Goal: Task Accomplishment & Management: Manage account settings

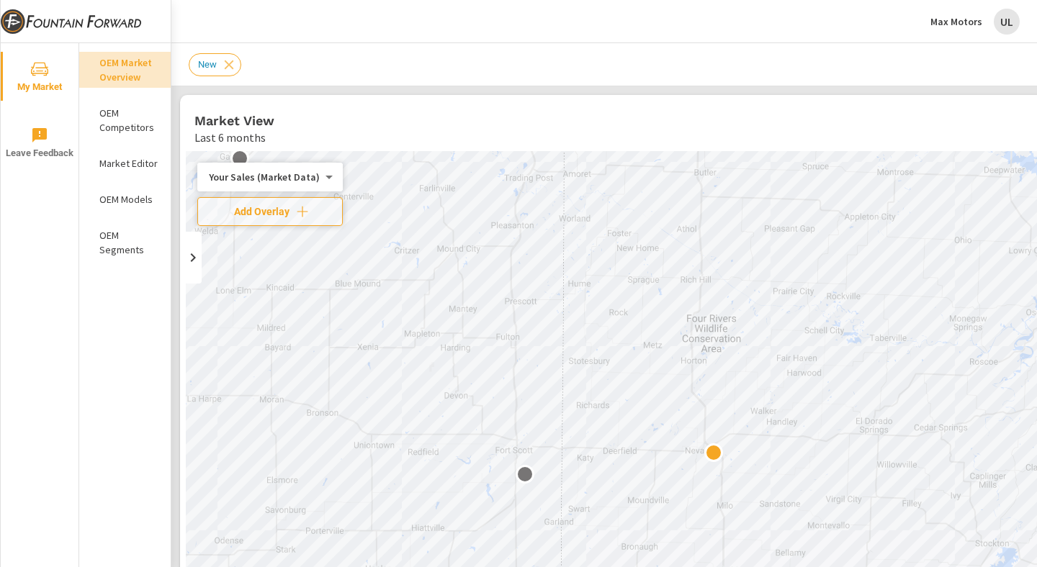
click at [964, 19] on p "Max Motors" at bounding box center [956, 21] width 52 height 13
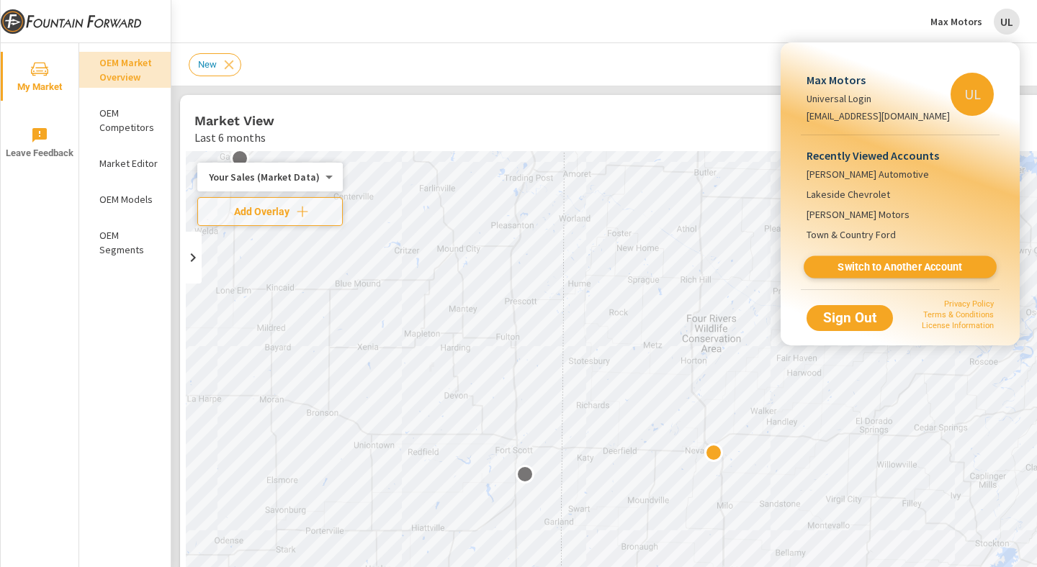
click at [900, 259] on link "Switch to Another Account" at bounding box center [900, 267] width 193 height 22
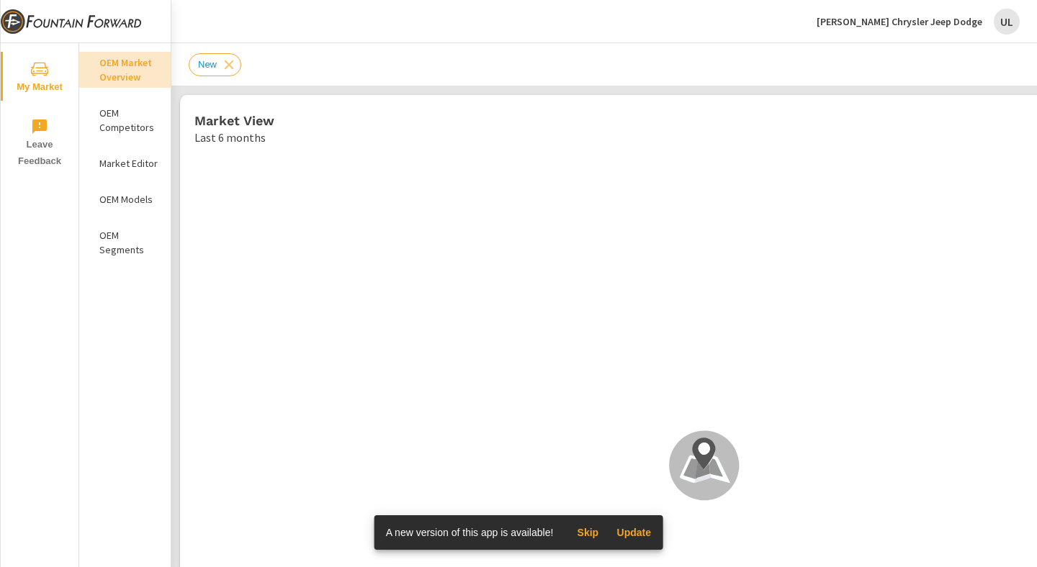
click at [646, 529] on span "Update" at bounding box center [633, 532] width 35 height 13
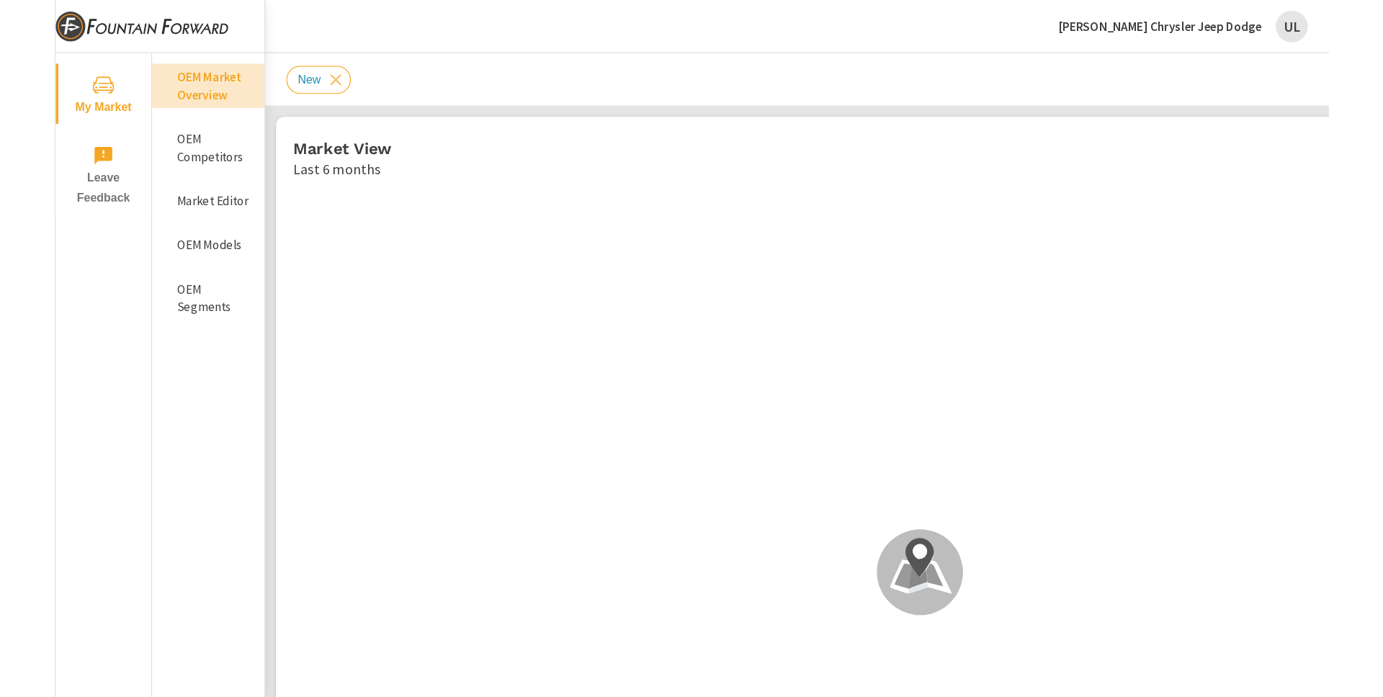
scroll to position [1, 0]
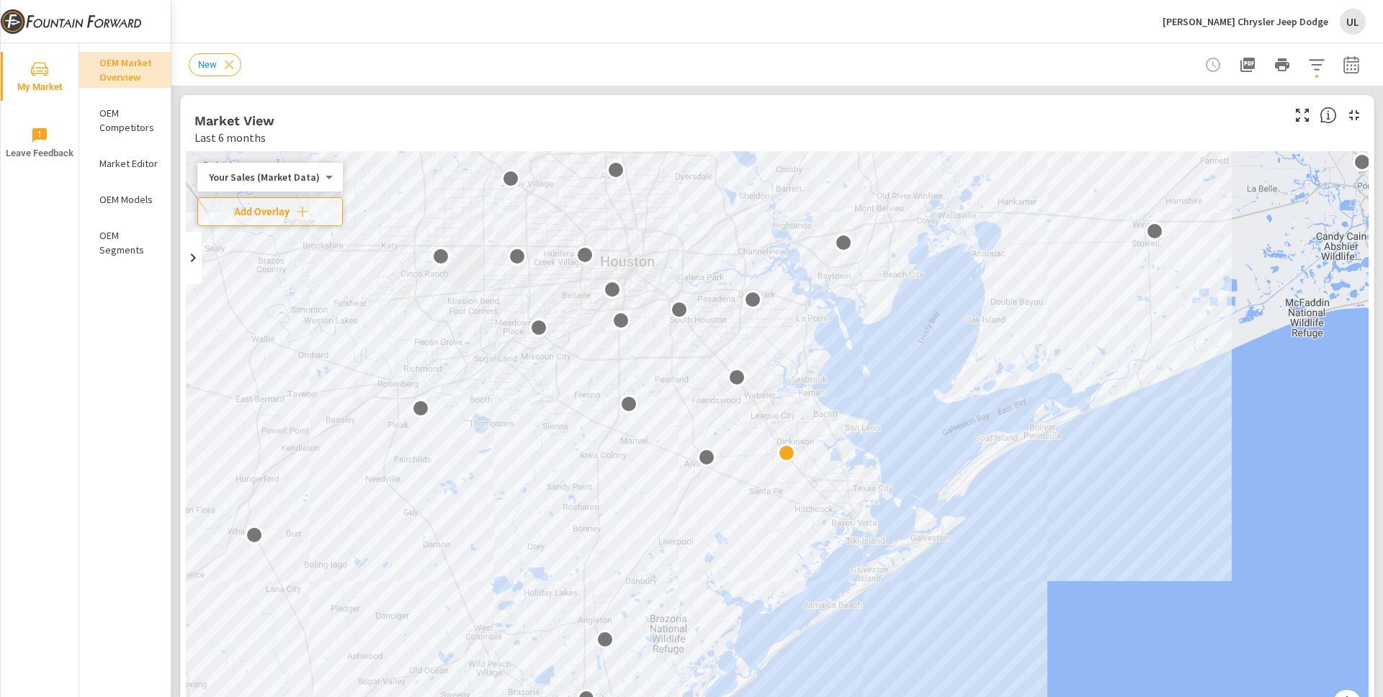
click at [999, 86] on header "New" at bounding box center [776, 64] width 1211 height 43
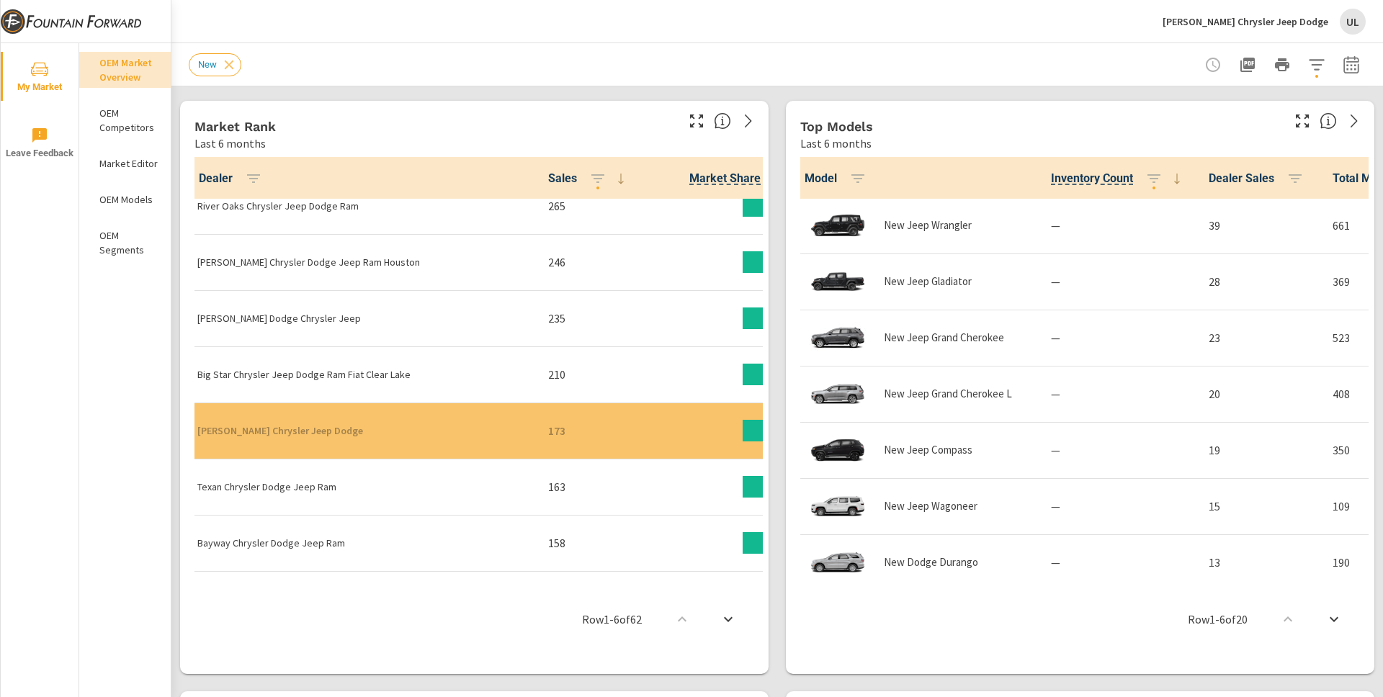
scroll to position [48, 0]
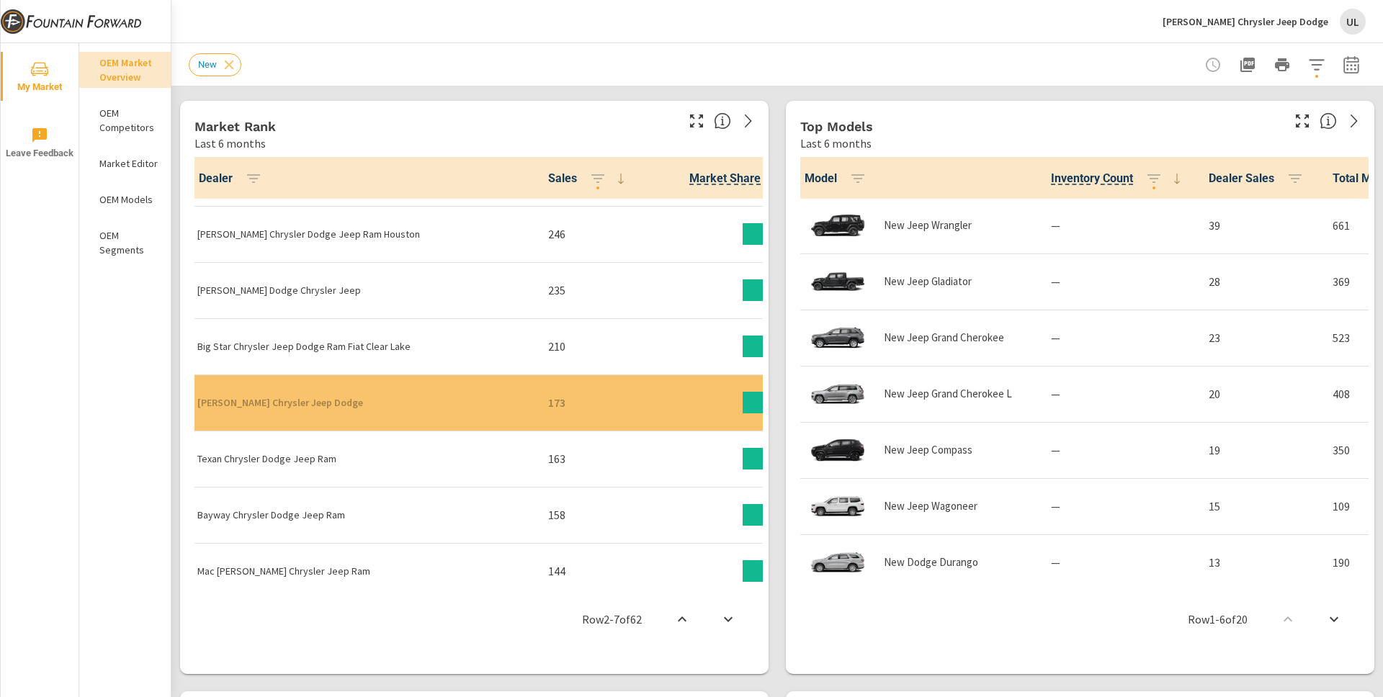
click at [689, 127] on icon "button" at bounding box center [696, 120] width 17 height 17
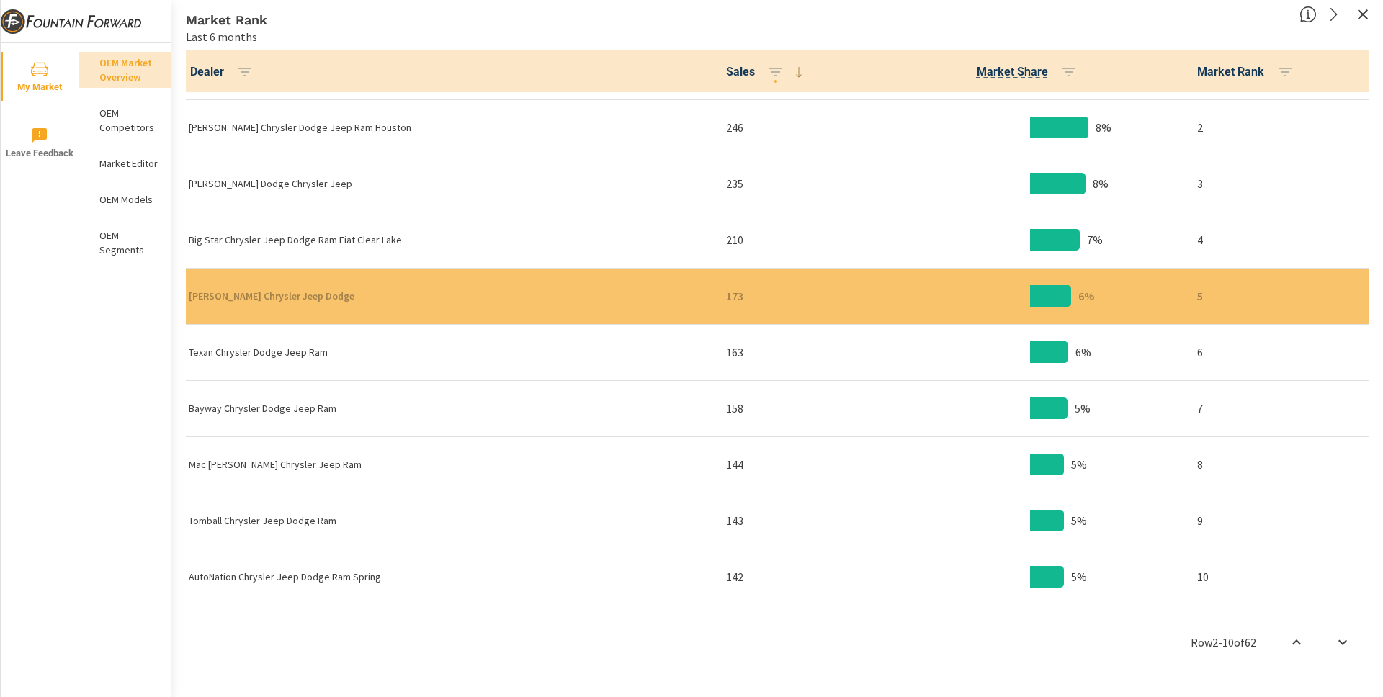
click at [1036, 18] on icon "button" at bounding box center [1362, 14] width 10 height 10
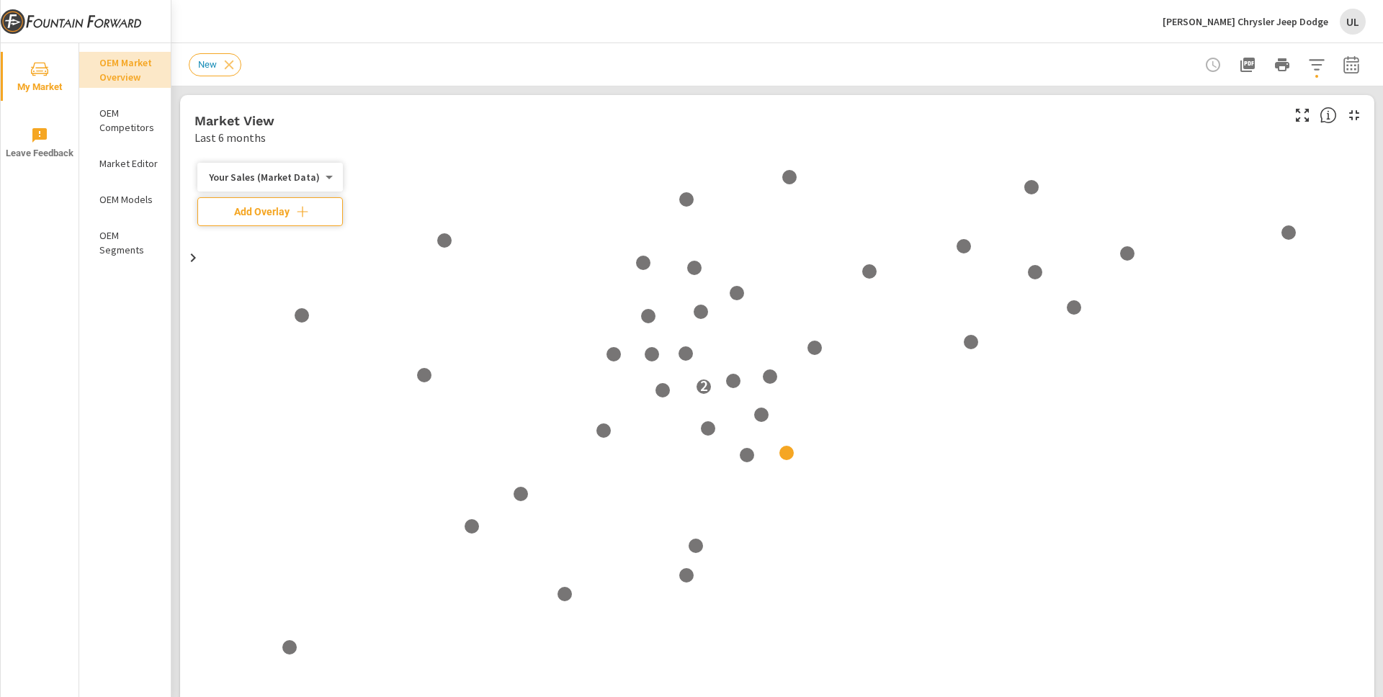
scroll to position [1, 0]
click at [912, 81] on div "New" at bounding box center [777, 64] width 1177 height 42
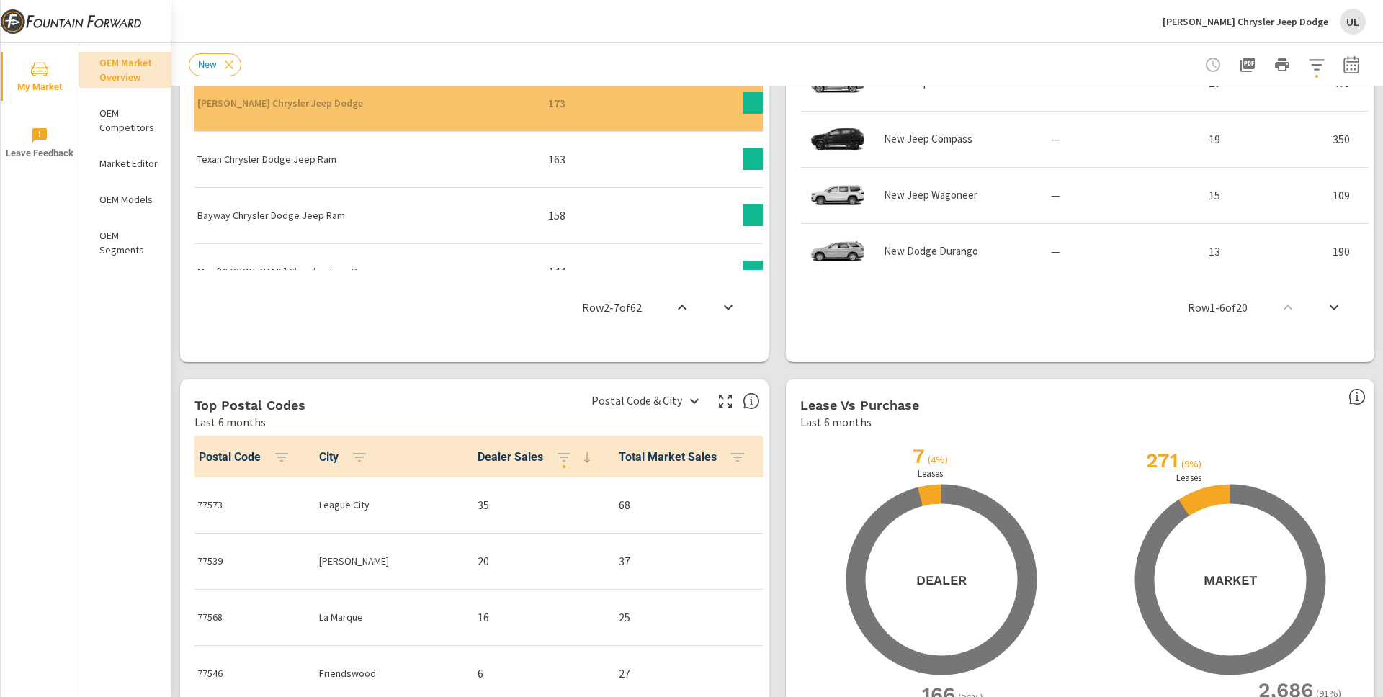
scroll to position [0, 0]
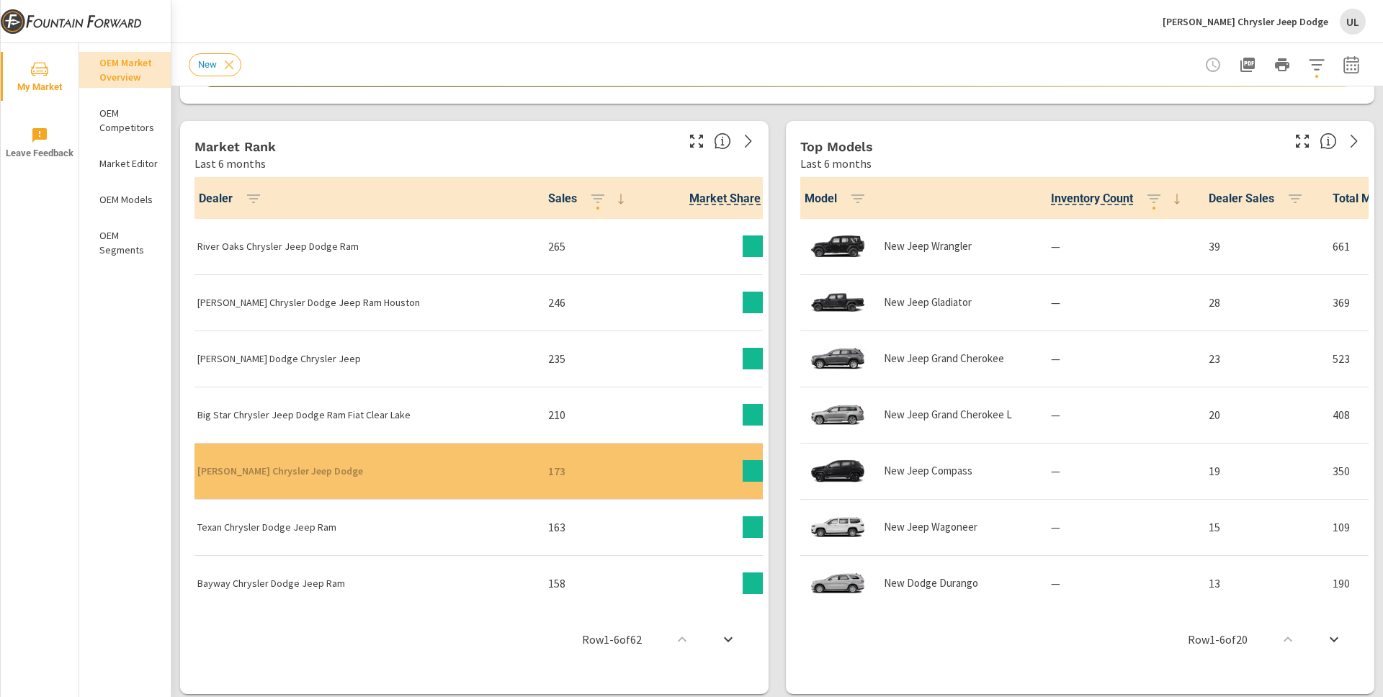
click at [1036, 18] on div "UL" at bounding box center [1352, 22] width 26 height 26
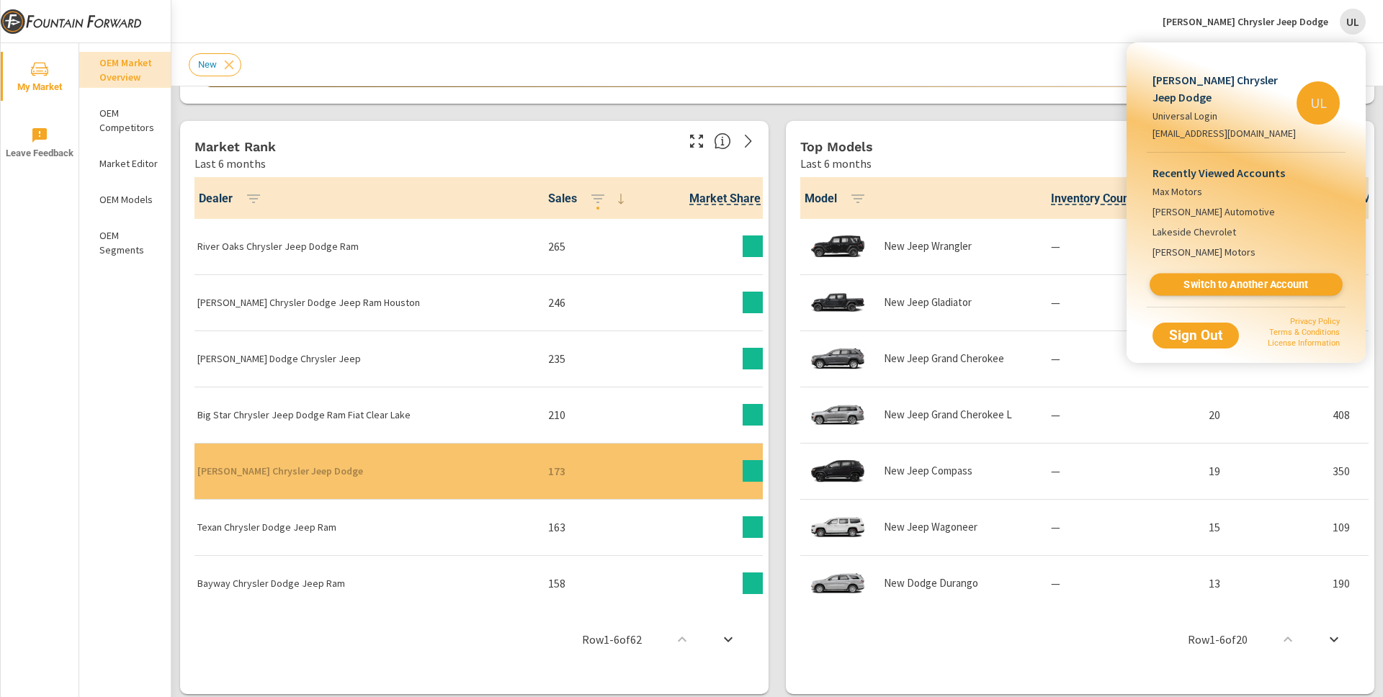
click at [1036, 280] on span "Switch to Another Account" at bounding box center [1245, 285] width 176 height 14
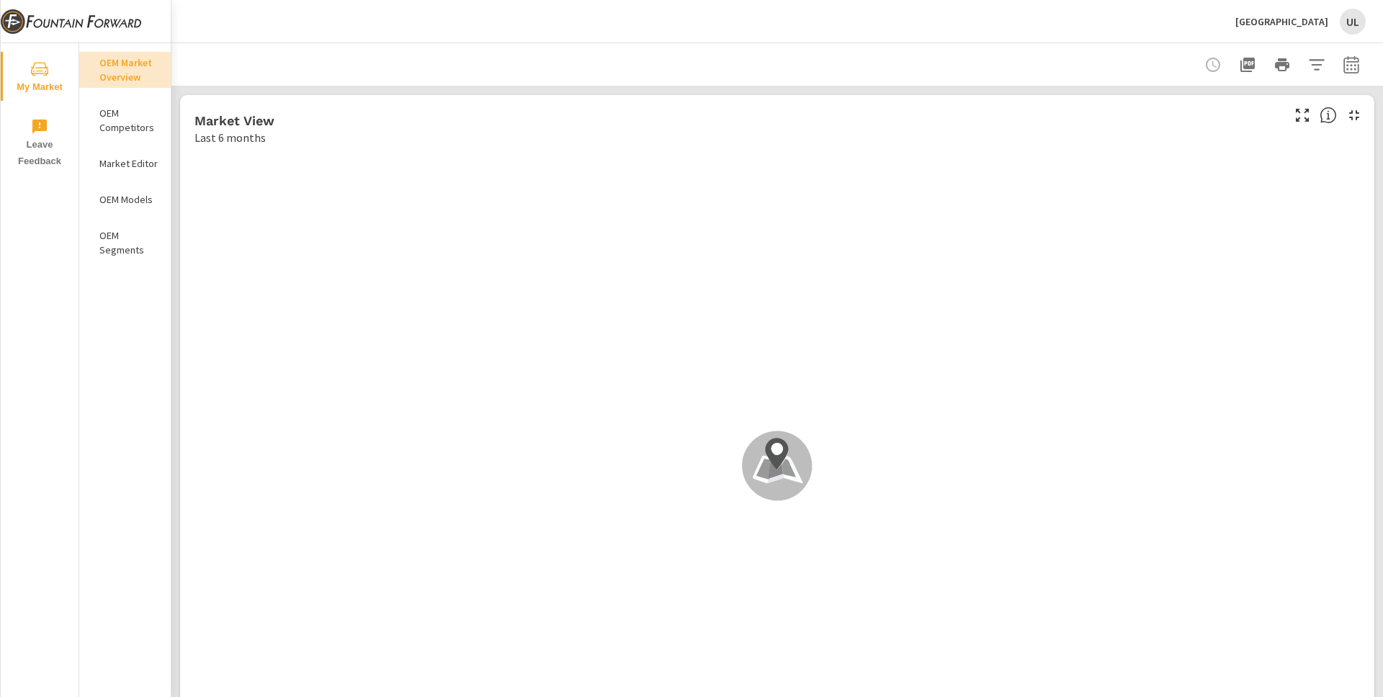
click at [1014, 51] on div at bounding box center [777, 64] width 1177 height 42
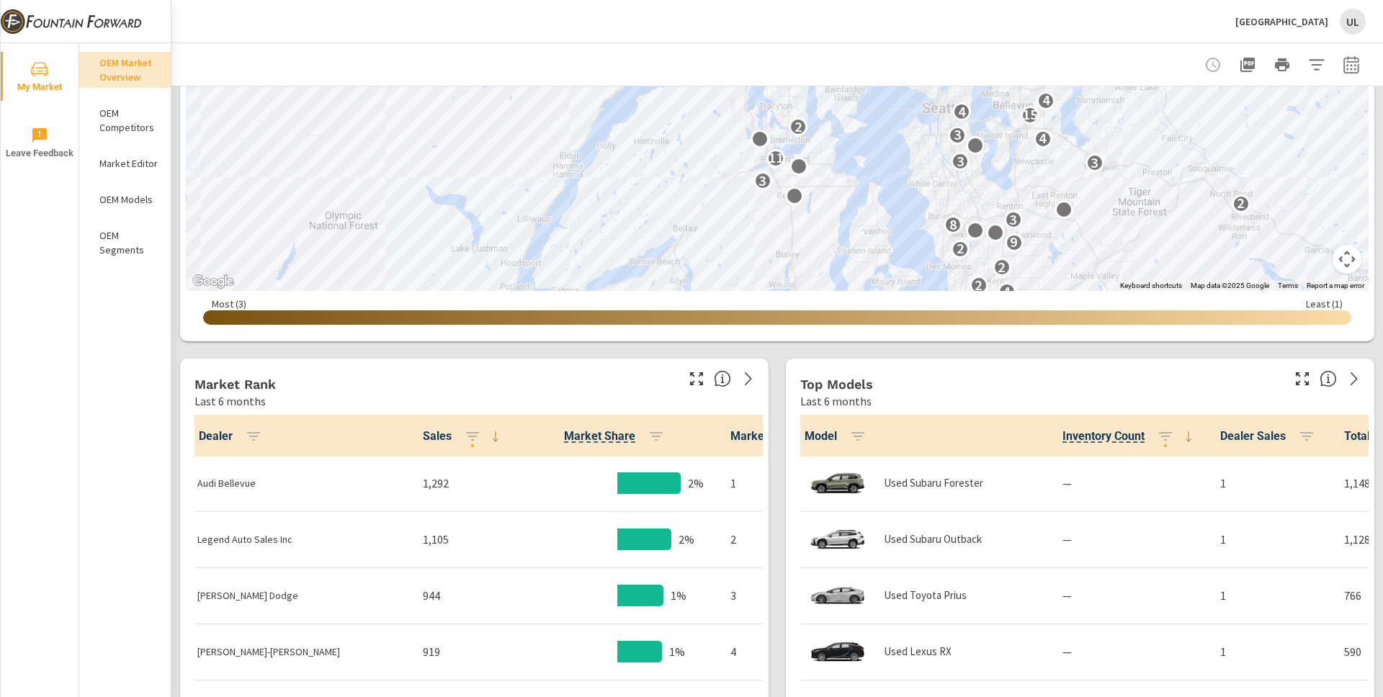
scroll to position [279, 0]
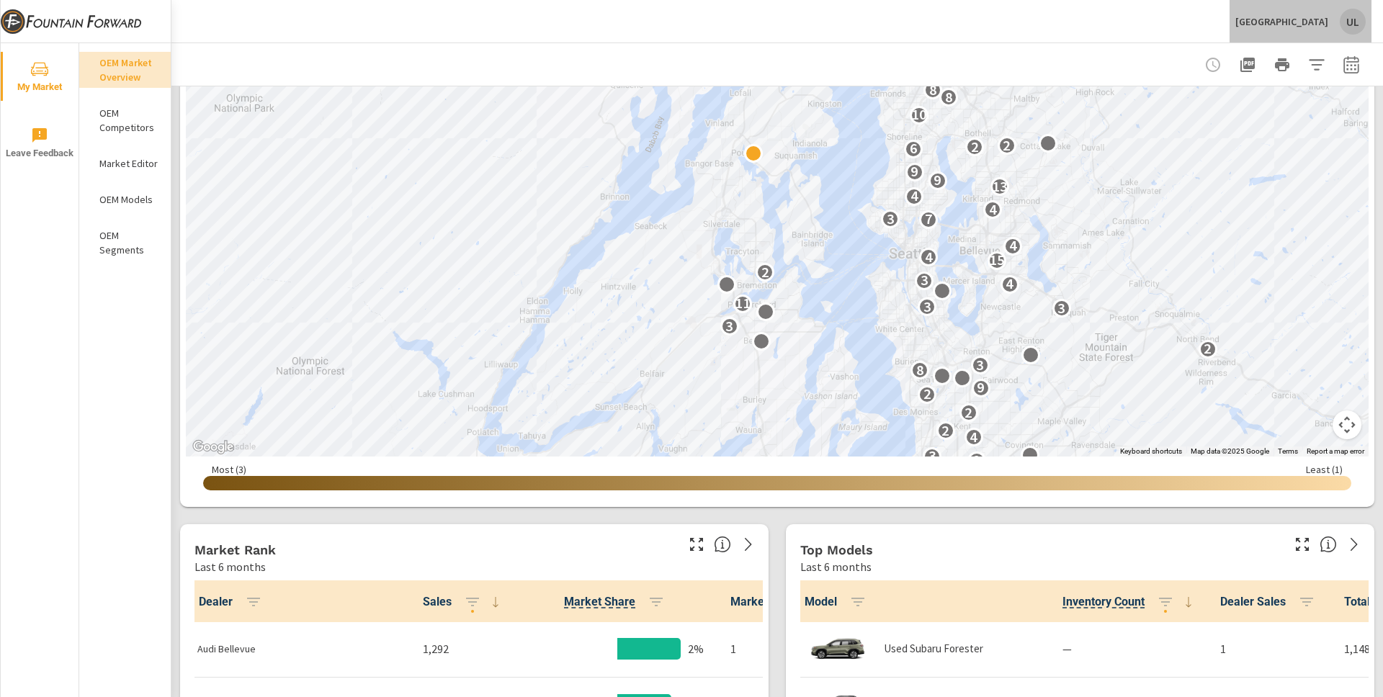
click at [1250, 13] on div "Liberty Bay Auto Center UL" at bounding box center [1300, 22] width 130 height 26
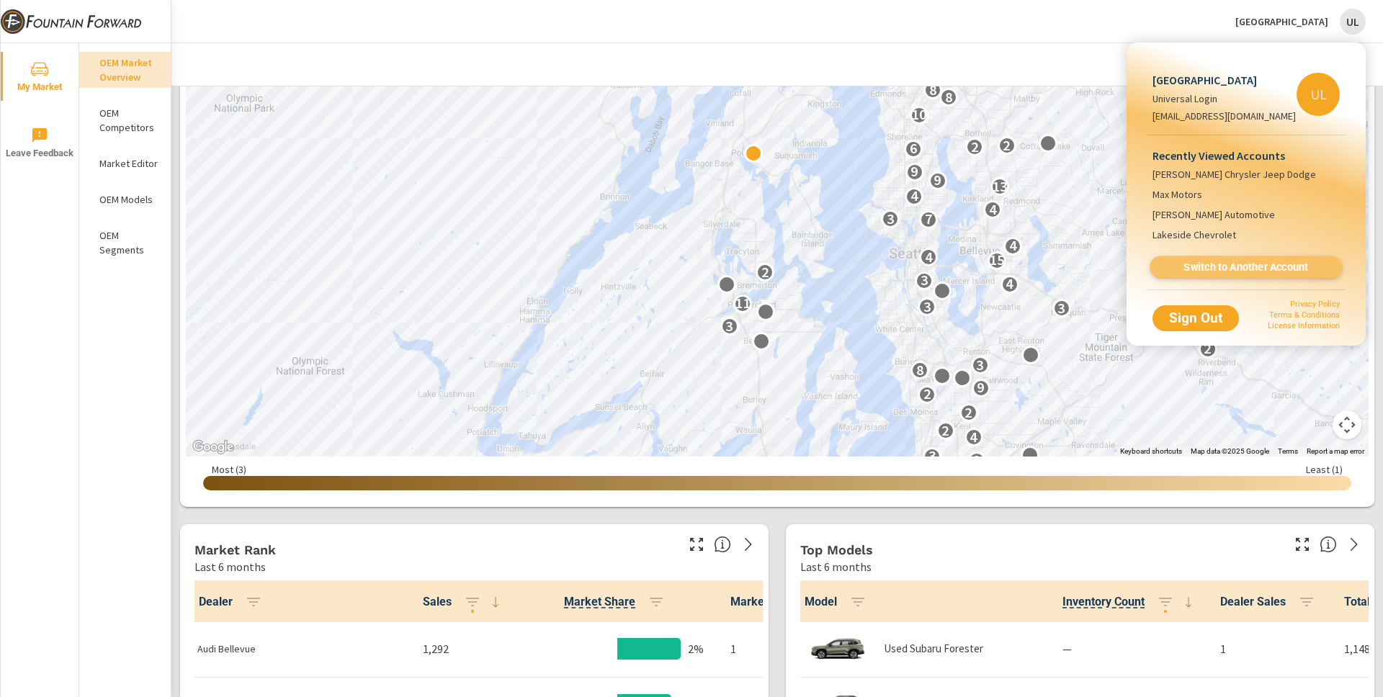
click at [1223, 266] on span "Switch to Another Account" at bounding box center [1245, 268] width 176 height 14
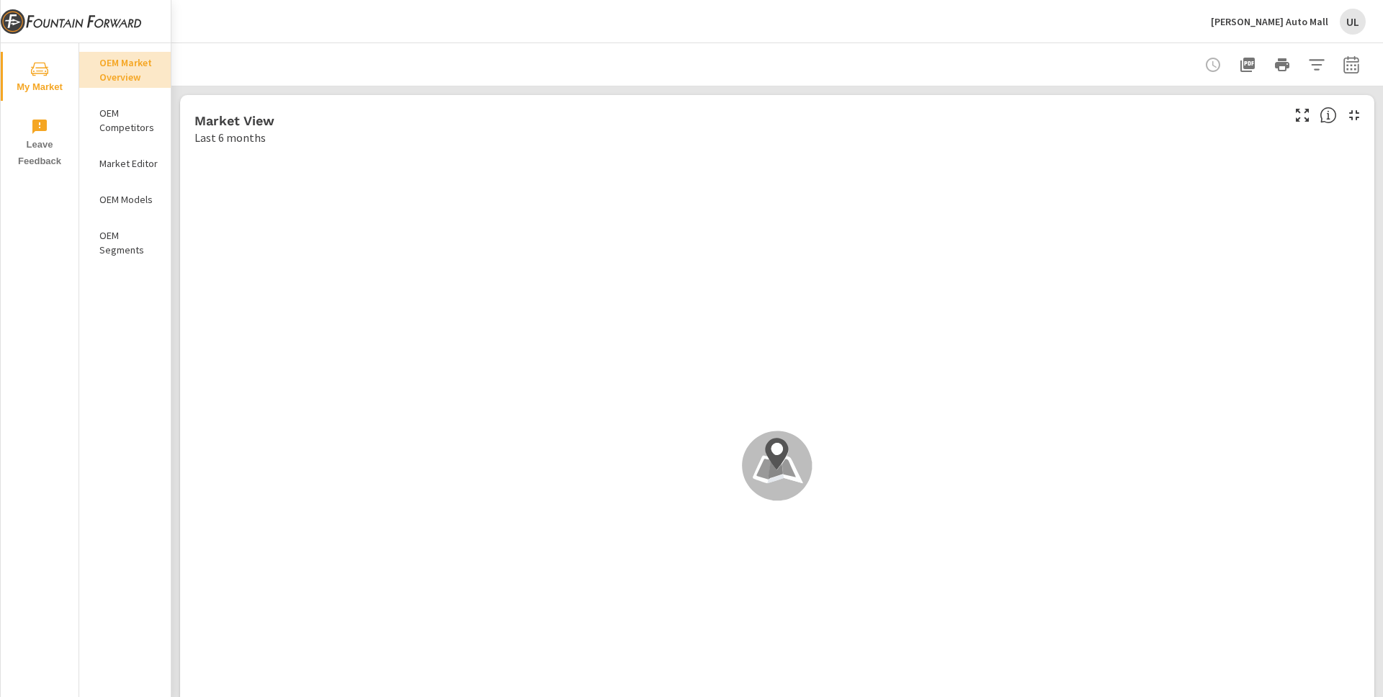
scroll to position [1, 0]
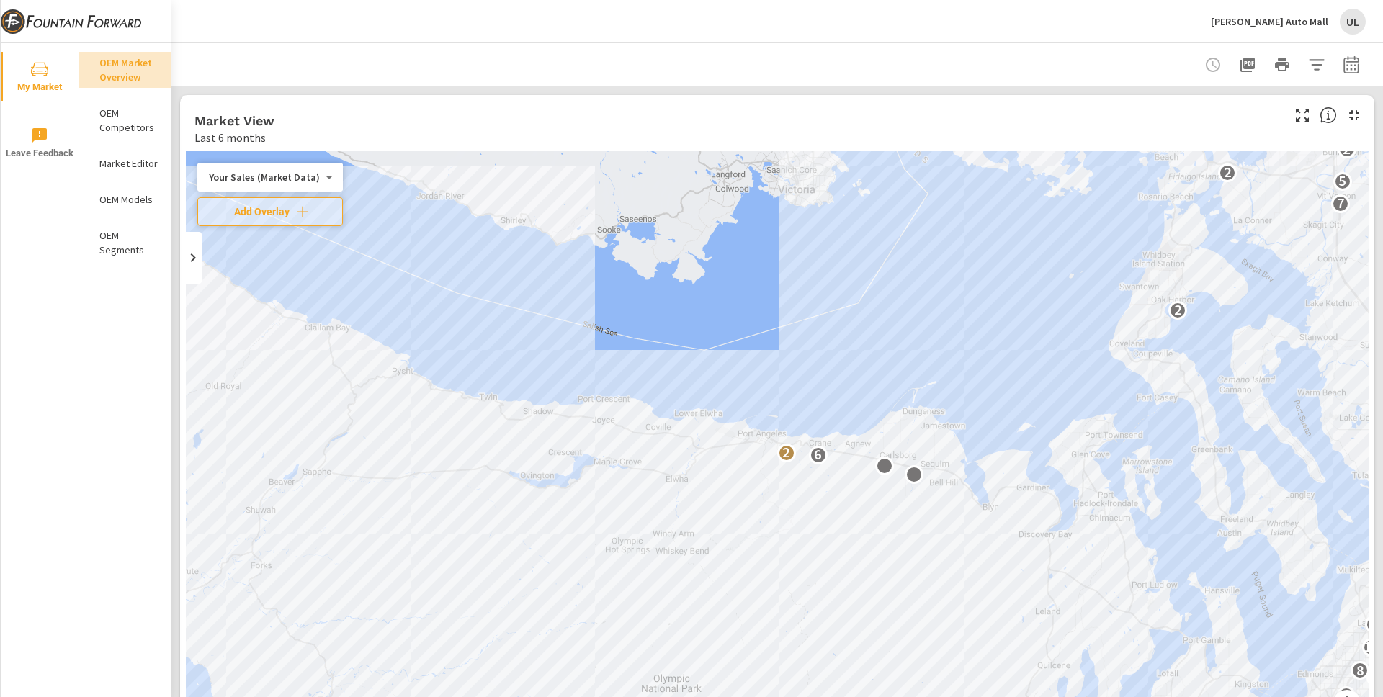
click at [1061, 84] on div at bounding box center [777, 64] width 1177 height 42
click at [1293, 116] on icon "button" at bounding box center [1301, 115] width 17 height 17
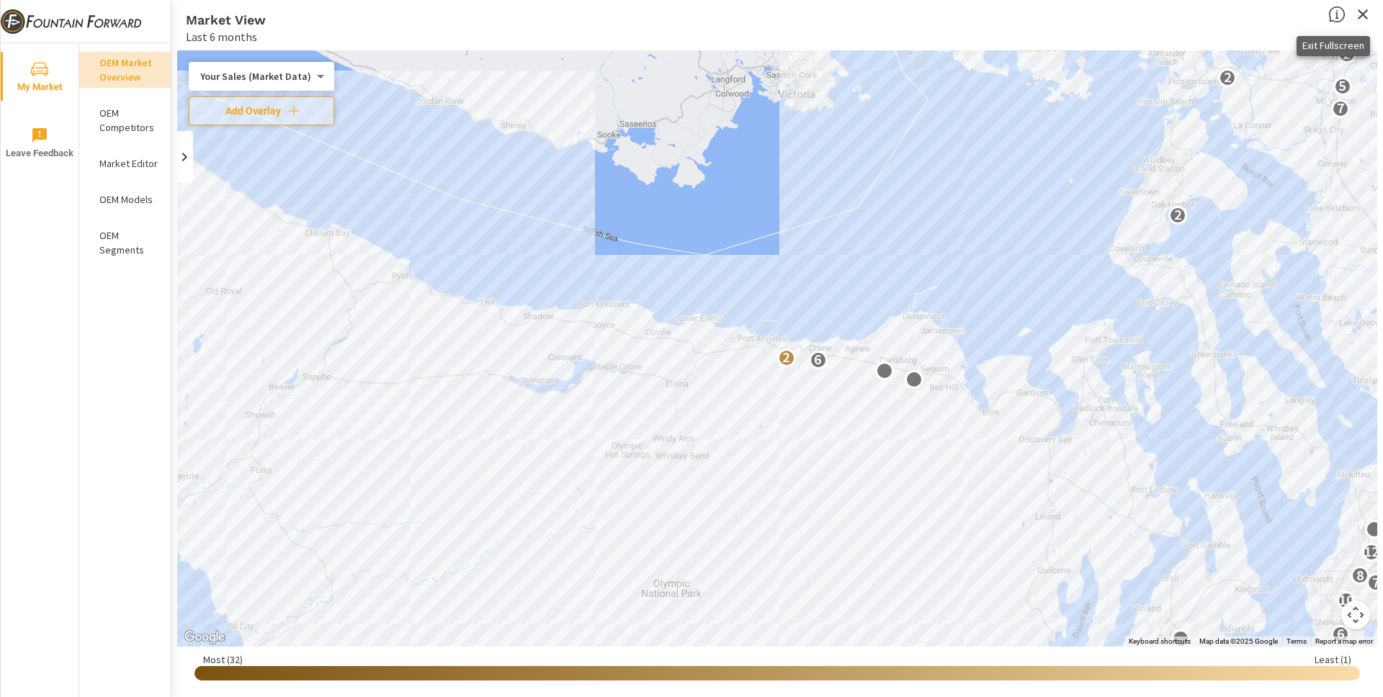
click at [1367, 13] on icon "button" at bounding box center [1362, 14] width 17 height 17
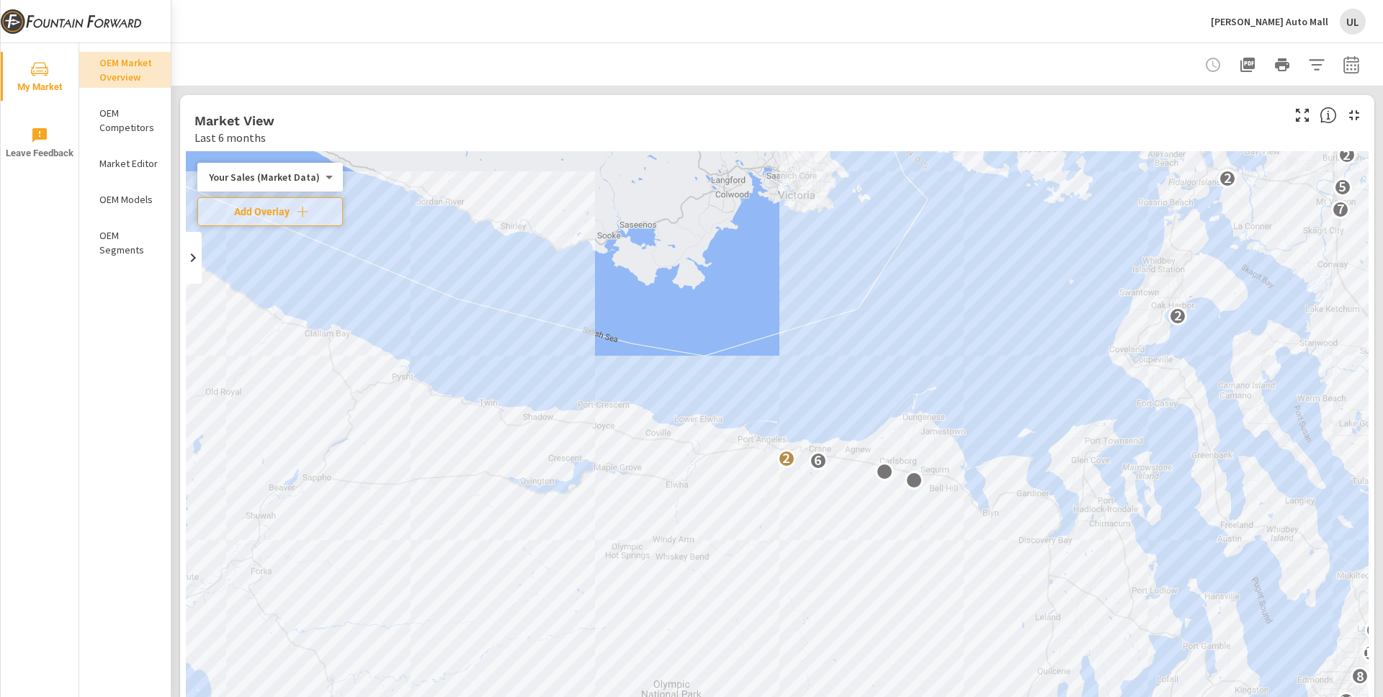
click at [899, 53] on div at bounding box center [777, 64] width 1177 height 42
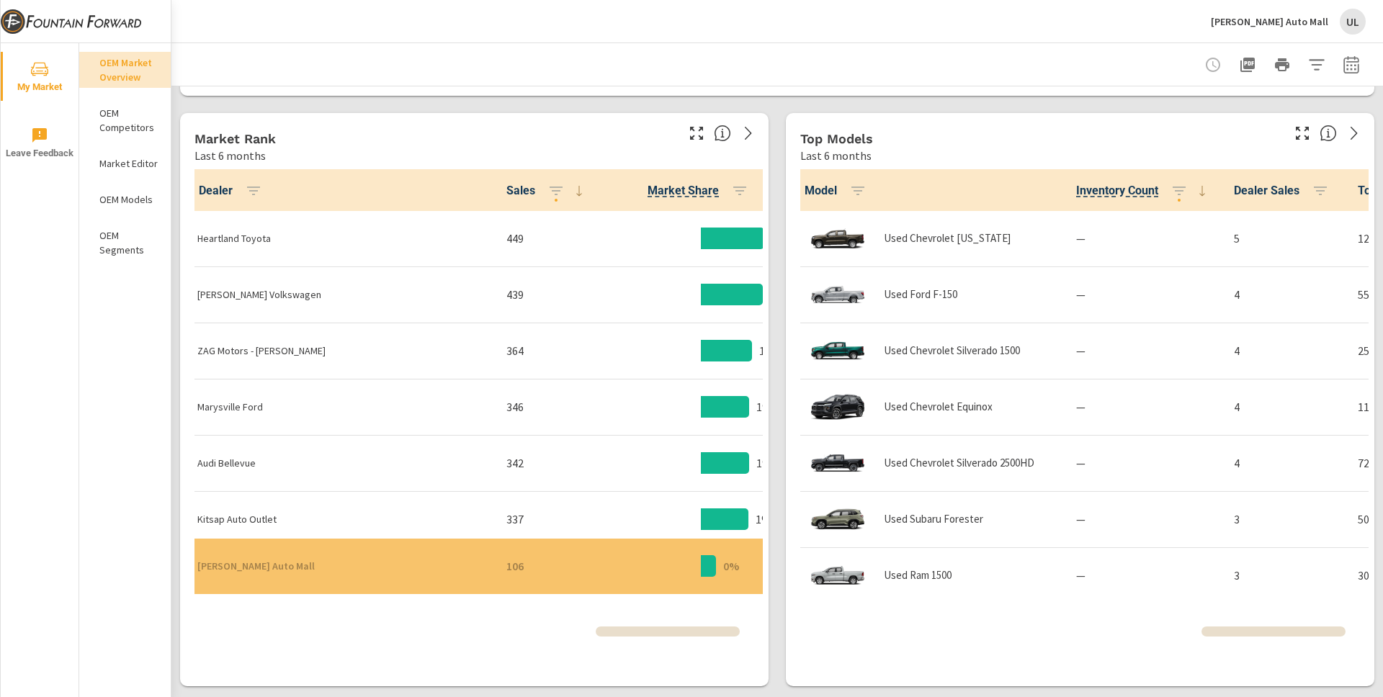
scroll to position [1, 0]
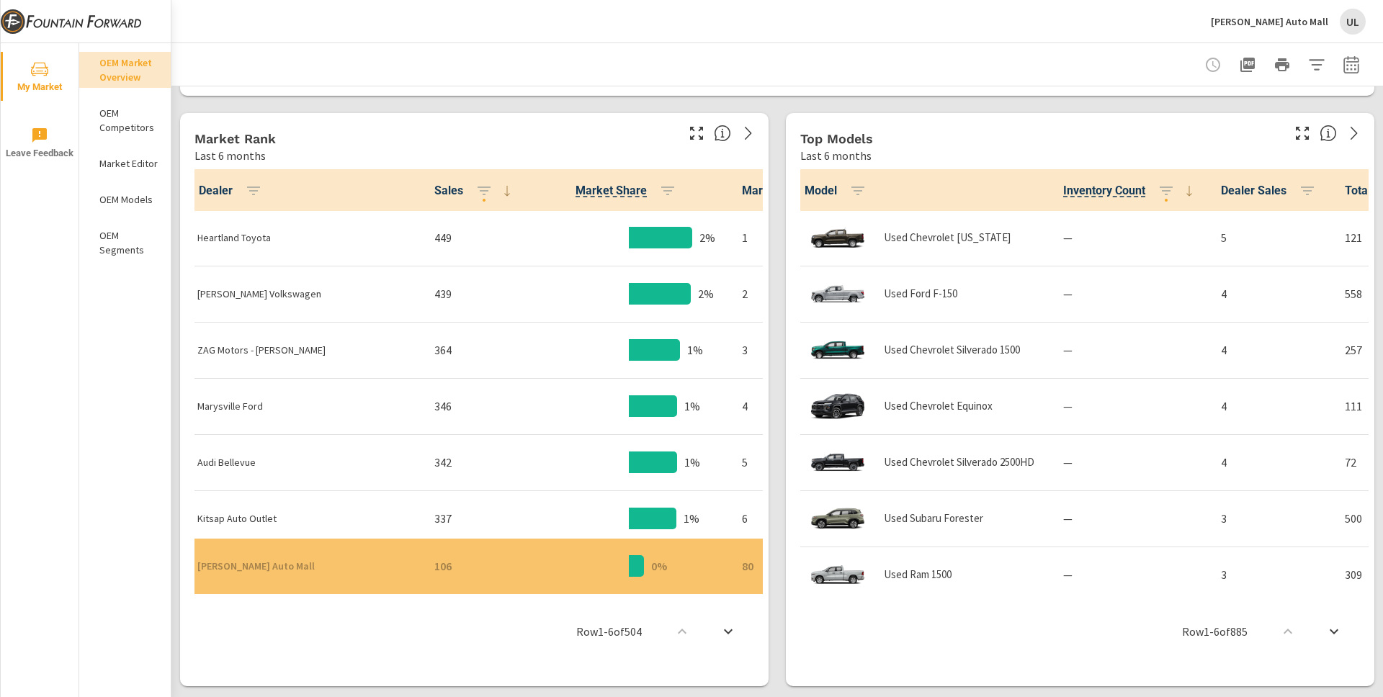
click at [329, 647] on div "Row 1 - 6 of 504" at bounding box center [474, 631] width 577 height 86
click at [690, 140] on icon "button" at bounding box center [696, 133] width 17 height 17
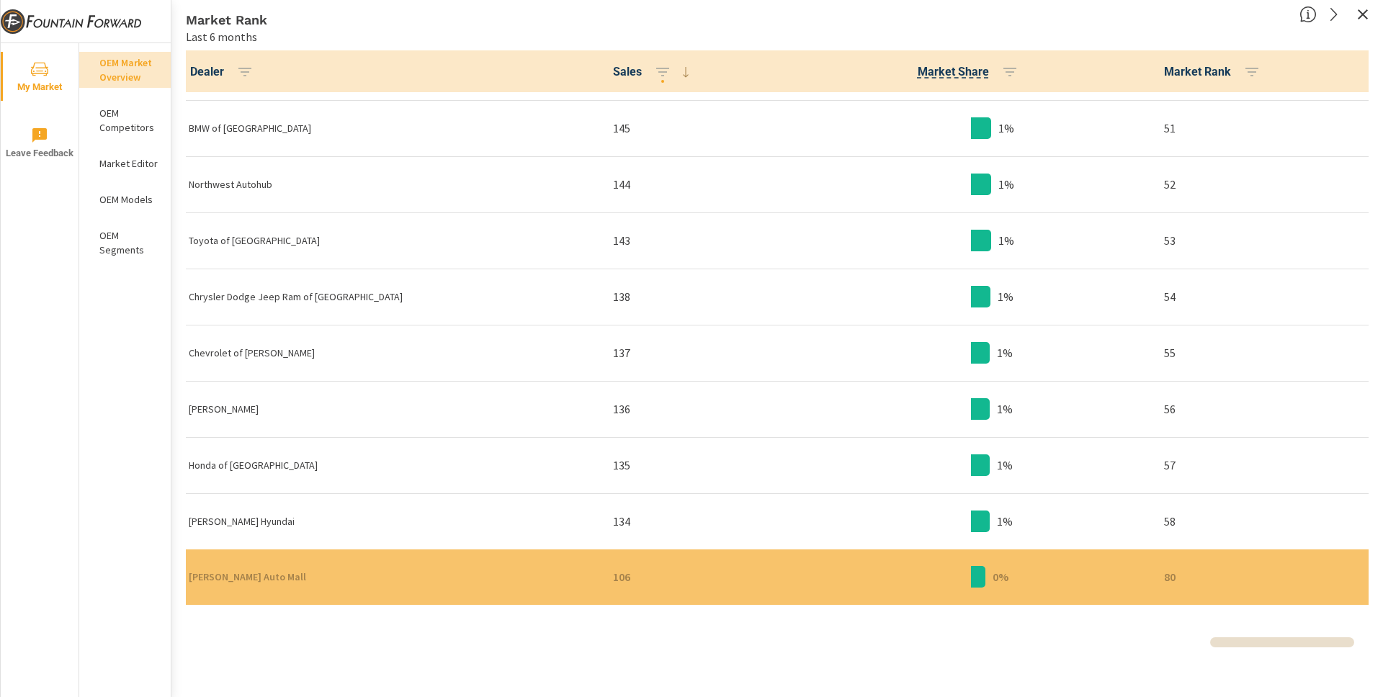
scroll to position [2801, 0]
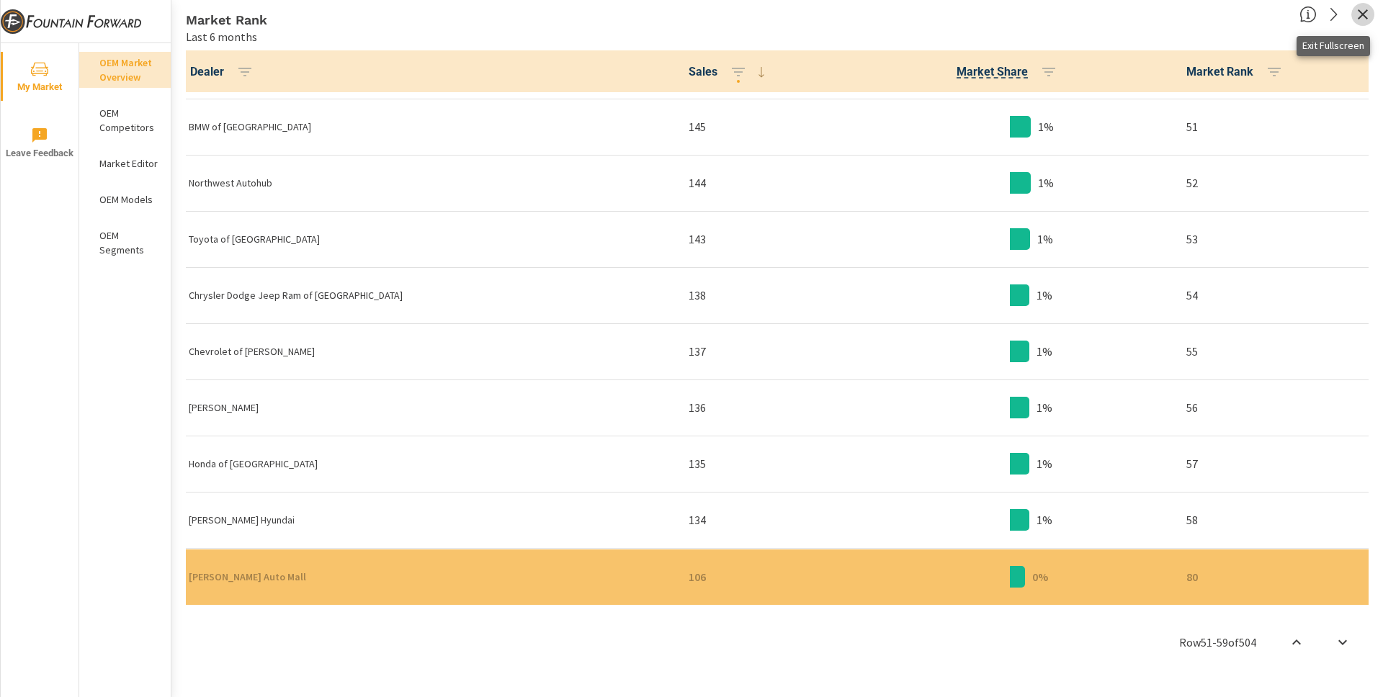
click at [1365, 10] on icon "button" at bounding box center [1362, 14] width 17 height 17
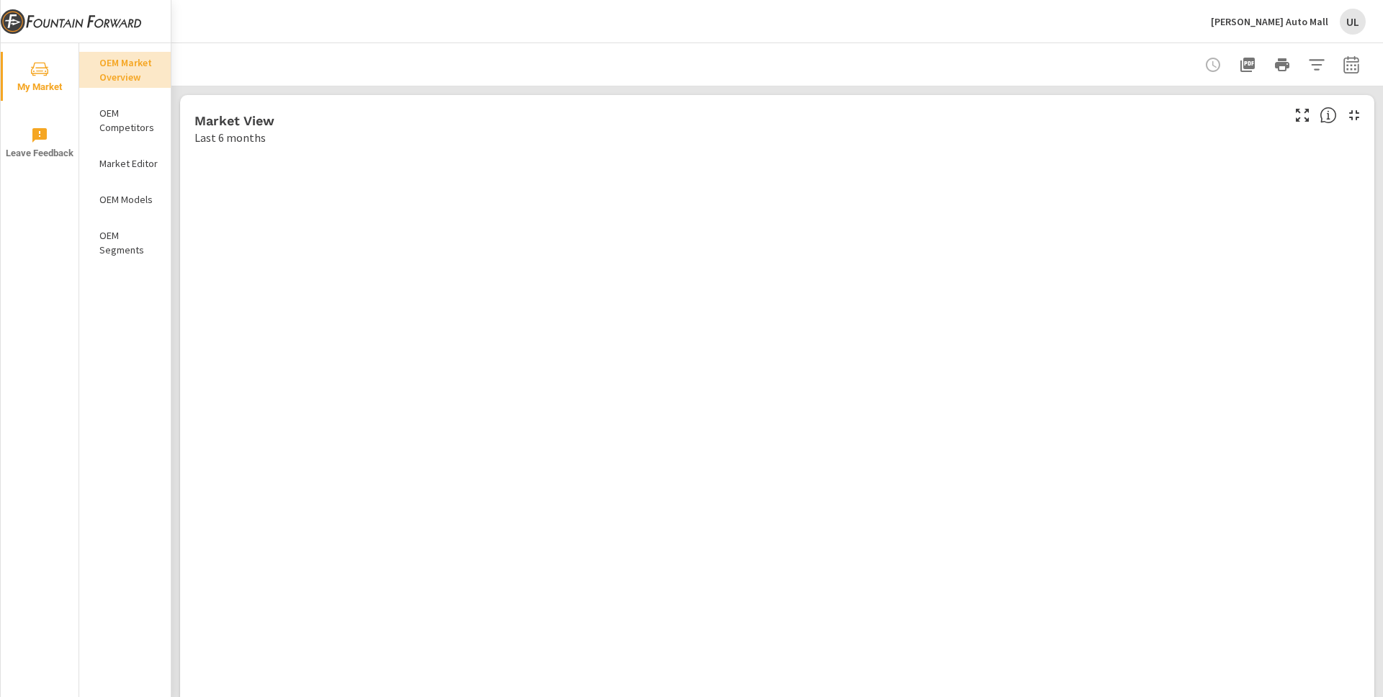
click at [774, 60] on div at bounding box center [777, 64] width 1177 height 42
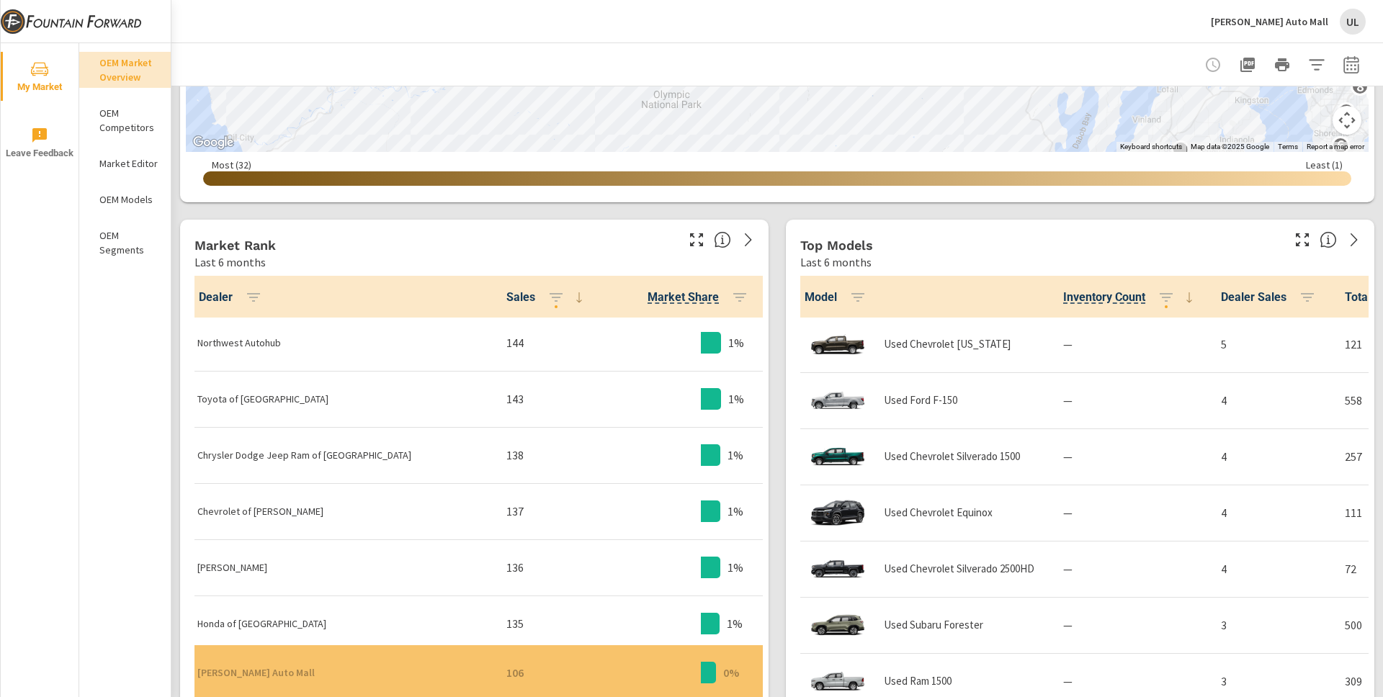
scroll to position [2890, 0]
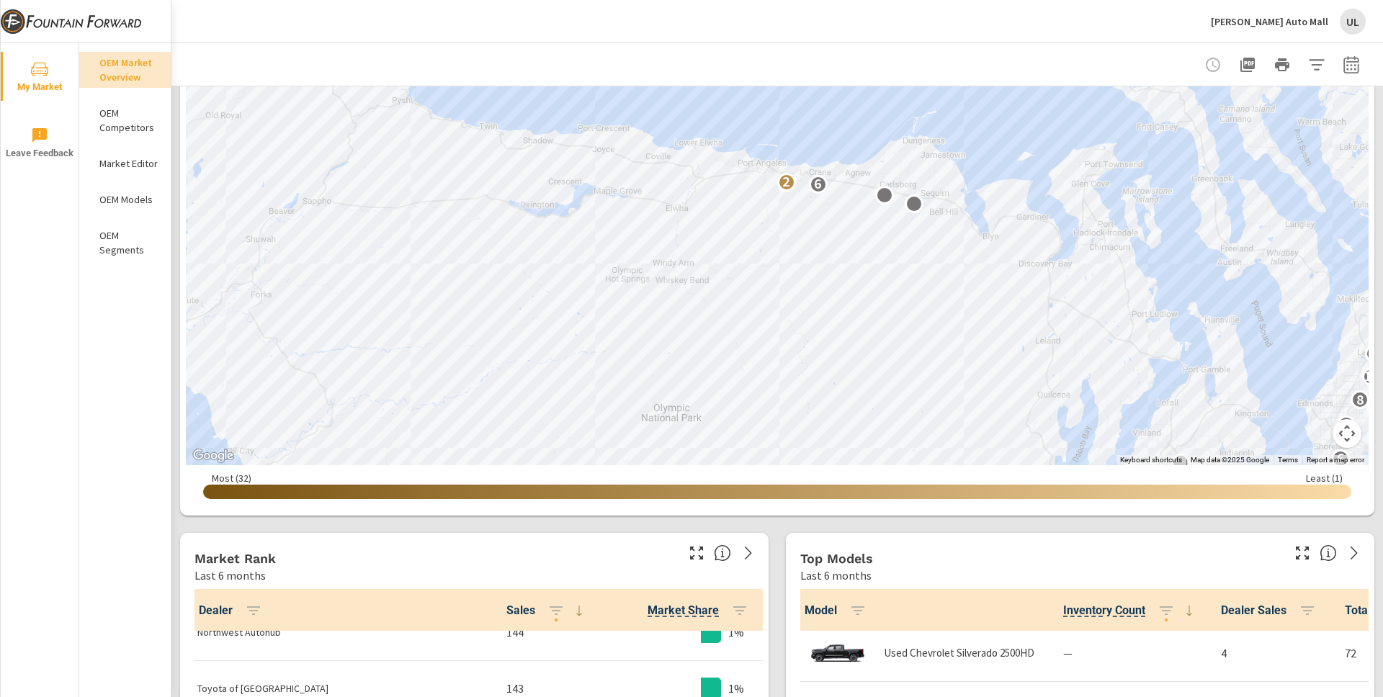
scroll to position [230, 0]
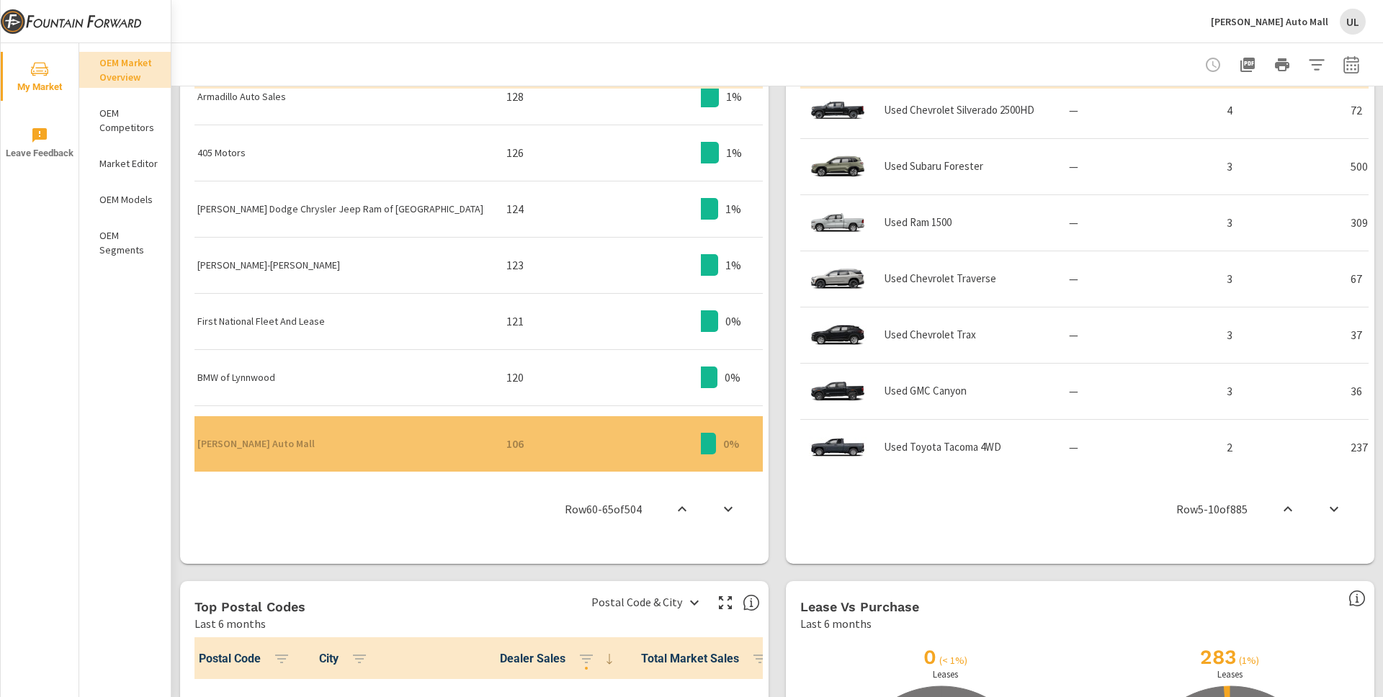
scroll to position [729, 0]
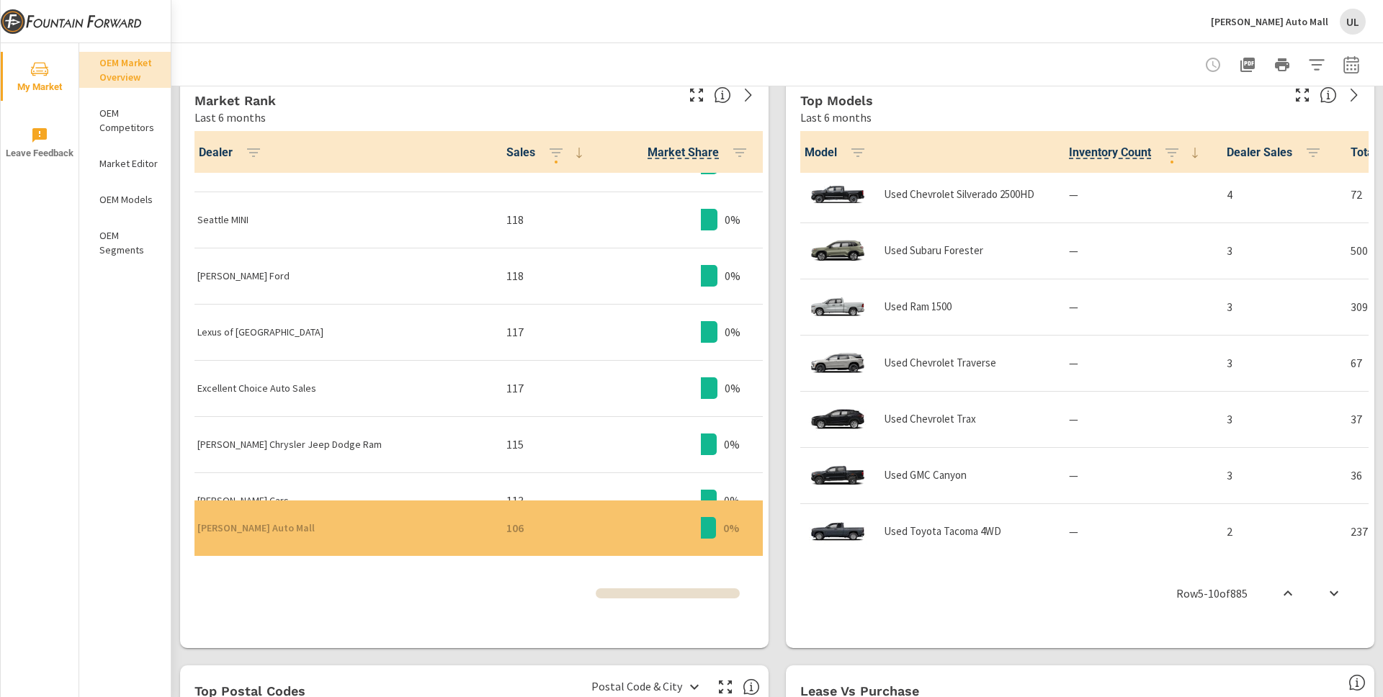
scroll to position [2733, 0]
